Goal: Check status: Check status

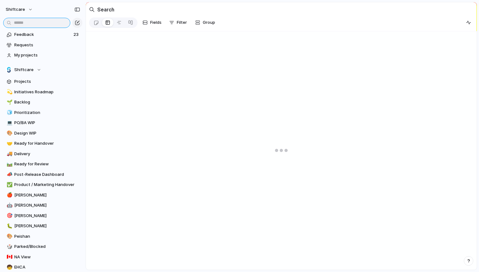
click at [35, 21] on input "text" at bounding box center [36, 23] width 67 height 10
type input "*****"
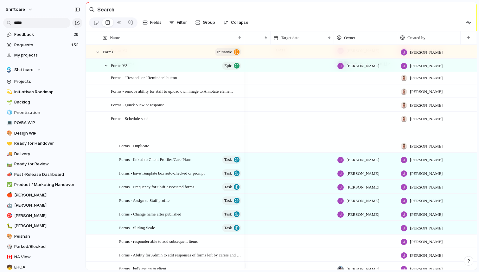
scroll to position [272, 0]
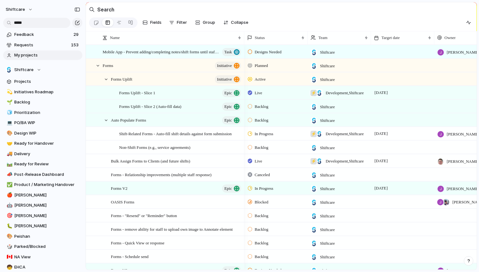
click at [29, 55] on span "My projects" at bounding box center [47, 55] width 66 height 6
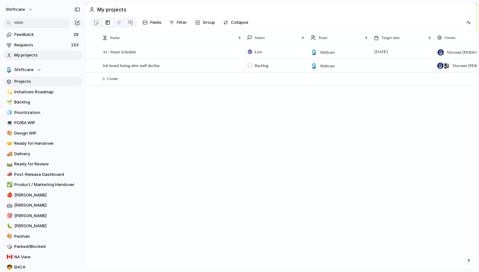
click at [24, 84] on link "Projects" at bounding box center [42, 82] width 79 height 10
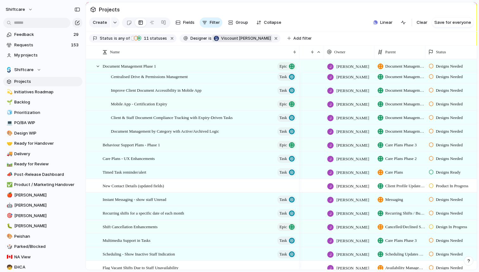
scroll to position [0, 28]
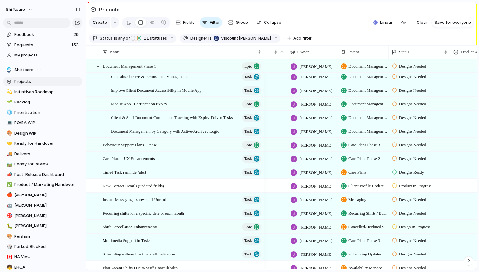
drag, startPoint x: 300, startPoint y: 55, endPoint x: 264, endPoint y: 57, distance: 35.3
click at [264, 57] on div at bounding box center [263, 51] width 3 height 13
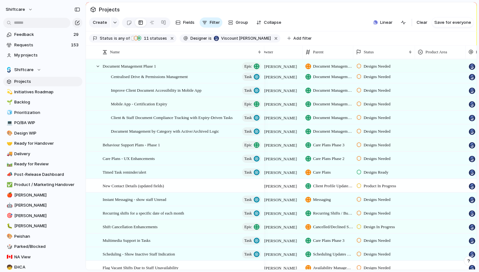
scroll to position [0, 79]
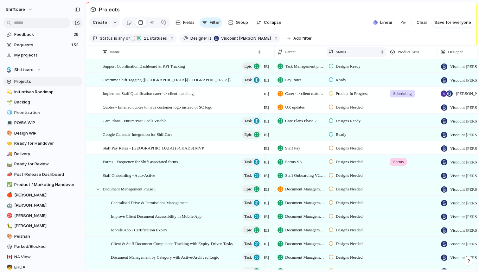
click at [359, 55] on div "Status" at bounding box center [353, 52] width 50 height 6
click at [353, 100] on span "Sort descending" at bounding box center [355, 101] width 33 height 6
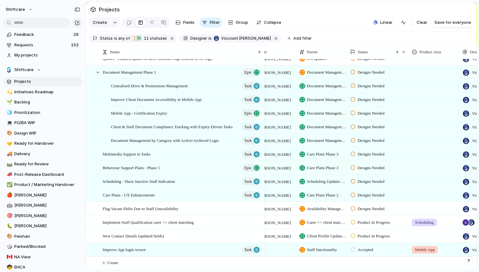
scroll to position [369, 0]
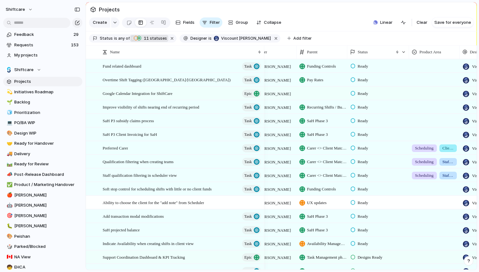
click at [142, 41] on span "11" at bounding box center [146, 38] width 8 height 5
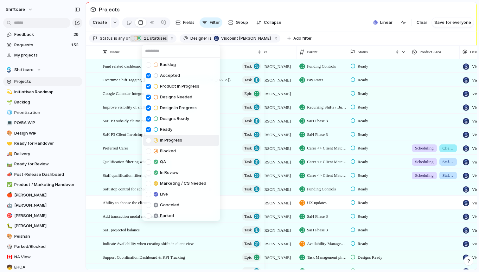
click at [174, 141] on span "In Progress" at bounding box center [171, 140] width 22 height 6
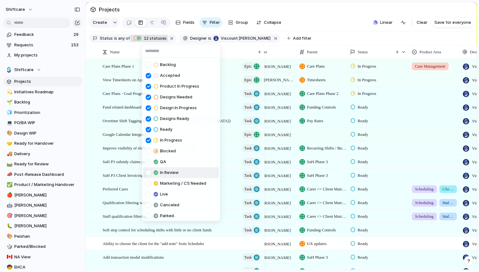
click at [177, 174] on span "In Review" at bounding box center [169, 172] width 19 height 6
click at [340, 106] on div "Backlog Accepted Product In Progress Designs Needed Design In Progress Designs …" at bounding box center [239, 136] width 479 height 272
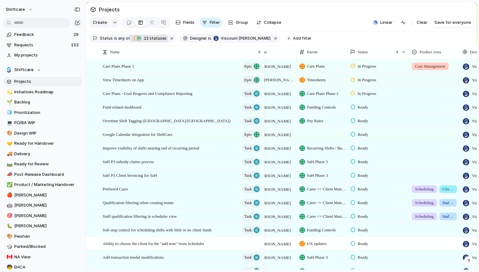
click at [142, 41] on span "13" at bounding box center [146, 38] width 8 height 5
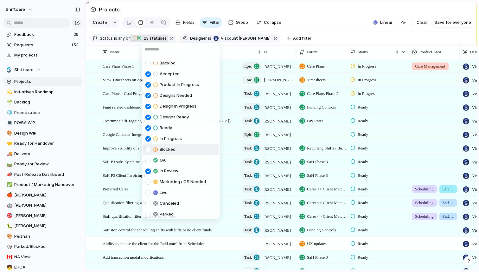
click at [173, 151] on span "Blocked" at bounding box center [168, 149] width 16 height 6
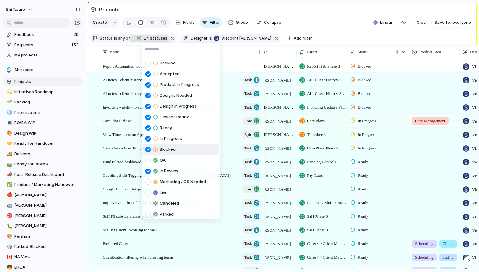
click at [173, 150] on span "Blocked" at bounding box center [168, 149] width 16 height 6
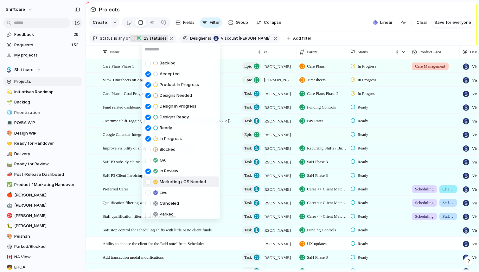
click at [177, 180] on span "Marketing / CS Needed" at bounding box center [183, 181] width 46 height 6
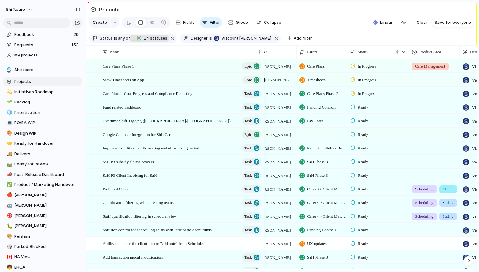
click at [252, 41] on div "Backlog Accepted Product In Progress Designs Needed Design In Progress Designs …" at bounding box center [239, 136] width 479 height 272
click at [273, 42] on button "button" at bounding box center [277, 38] width 8 height 8
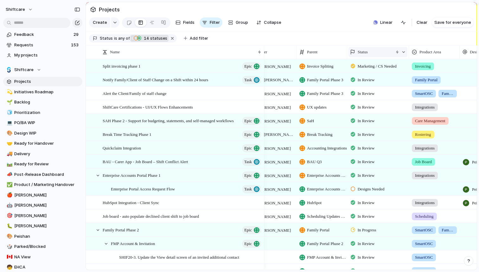
click at [365, 55] on span "Status" at bounding box center [363, 52] width 10 height 6
click at [369, 44] on div "Modify Hide Sort ascending Clear sort" at bounding box center [239, 136] width 479 height 272
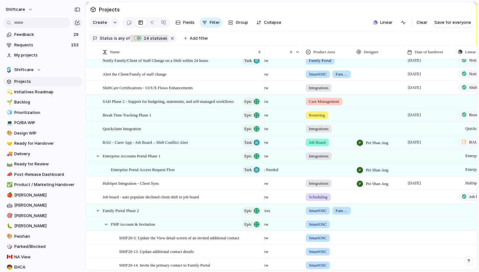
scroll to position [0, 198]
